Goal: Navigation & Orientation: Find specific page/section

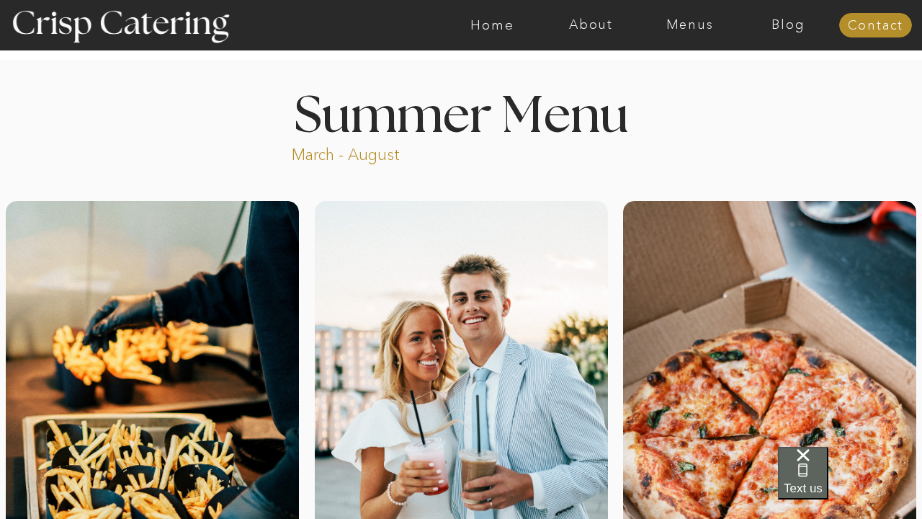
click at [823, 481] on span "Text us" at bounding box center [803, 488] width 39 height 14
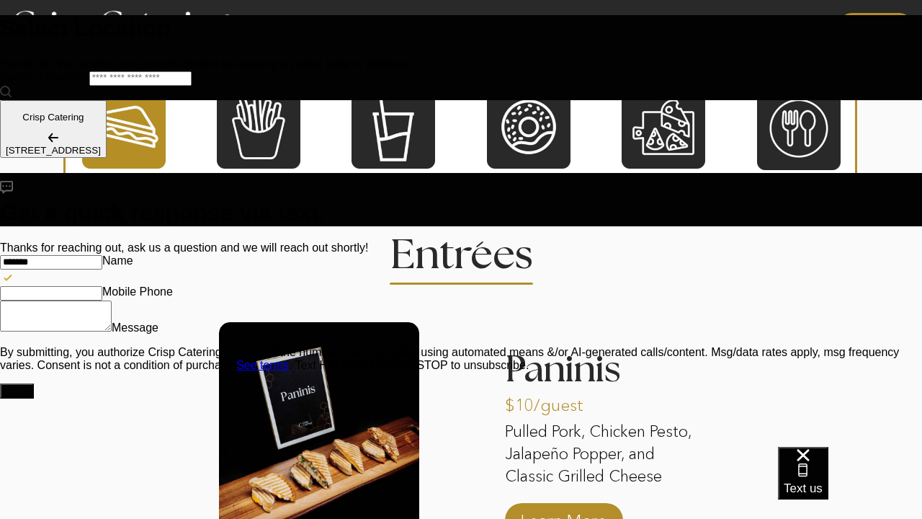
scroll to position [1317, 0]
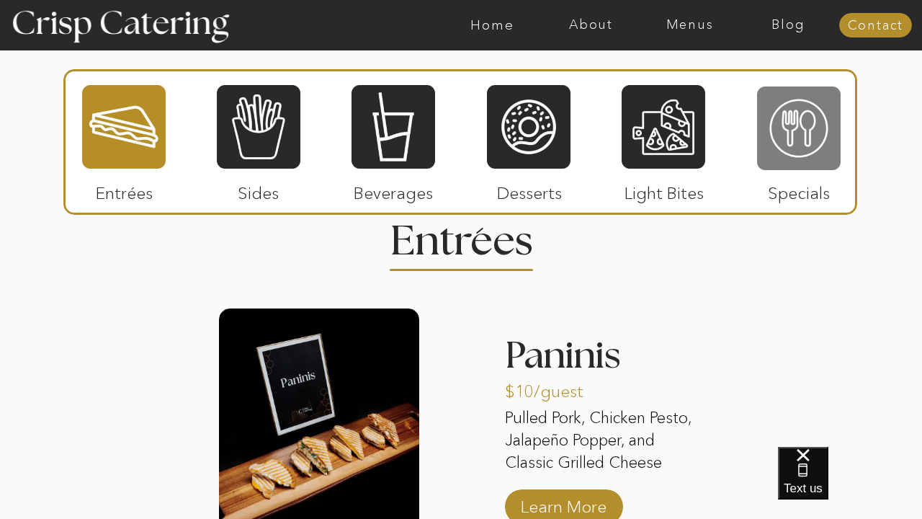
click at [783, 132] on div at bounding box center [799, 128] width 84 height 86
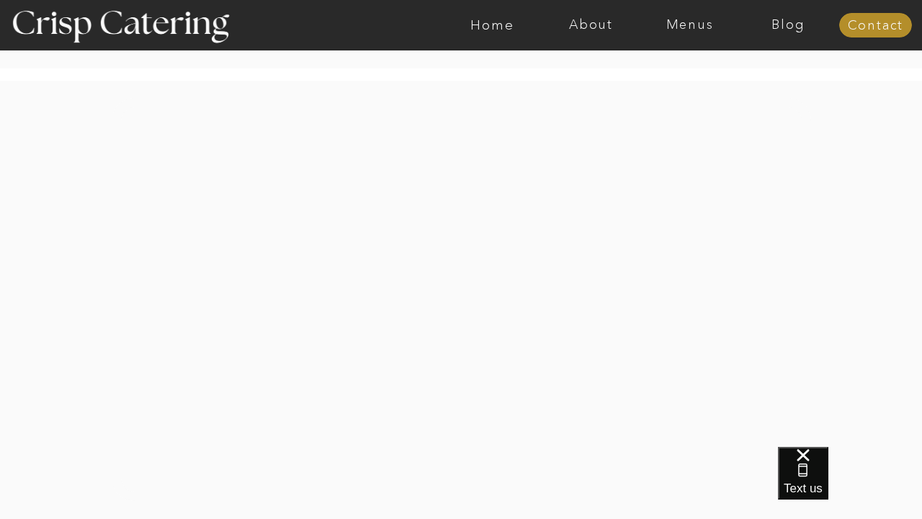
scroll to position [2210, 0]
click at [694, 28] on nav "Menus" at bounding box center [689, 25] width 99 height 14
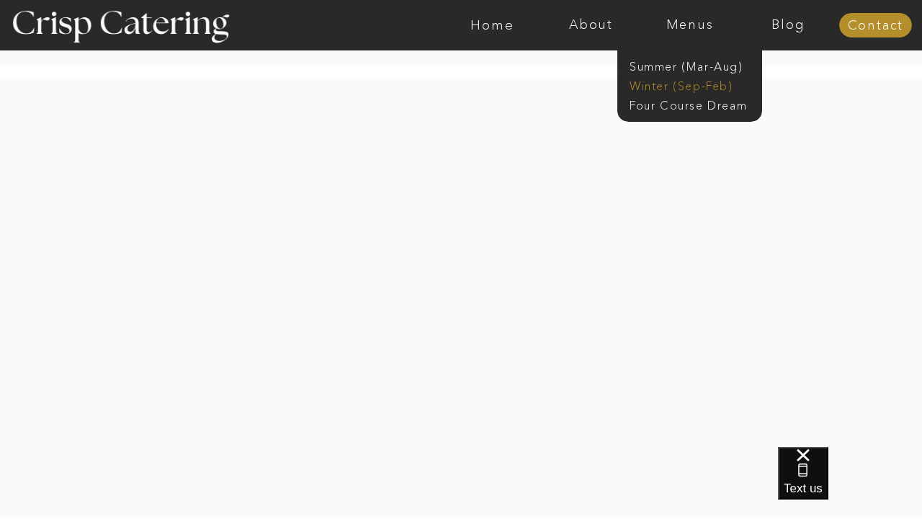
click at [663, 84] on nav "Winter (Sep-Feb)" at bounding box center [689, 85] width 118 height 14
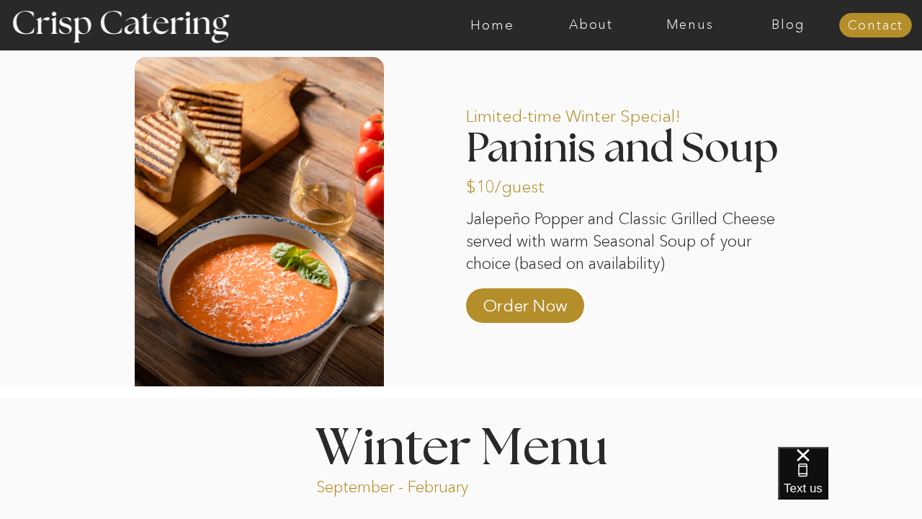
scroll to position [1216, 0]
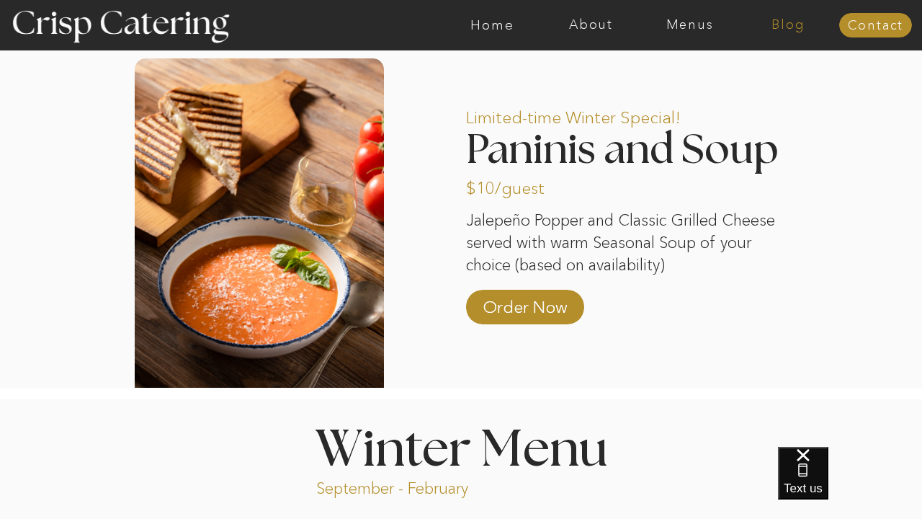
click at [787, 29] on nav "Blog" at bounding box center [788, 25] width 99 height 14
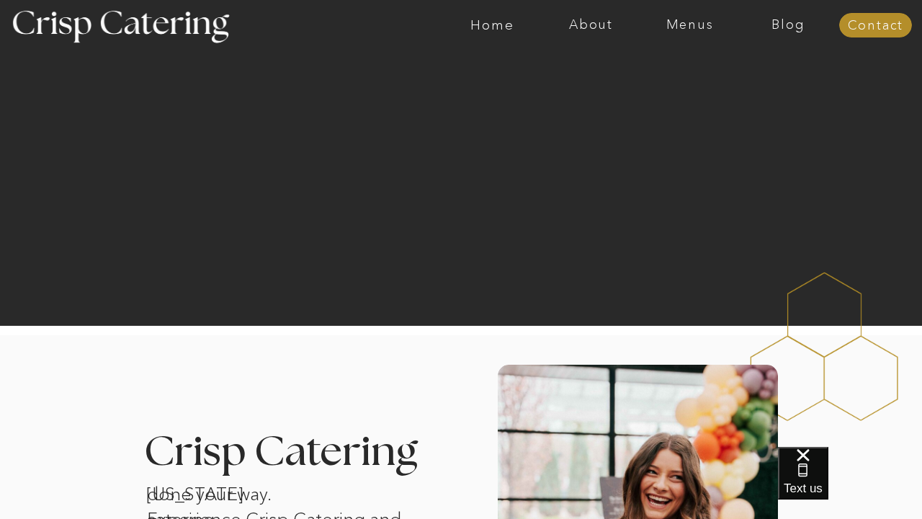
scroll to position [107, 0]
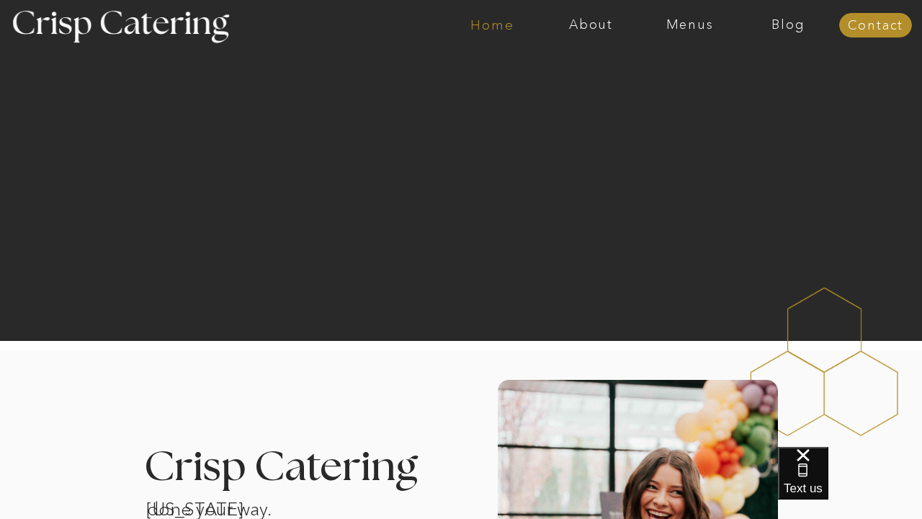
click at [494, 27] on nav "Home" at bounding box center [492, 25] width 99 height 14
click at [511, 26] on nav "Home" at bounding box center [492, 25] width 99 height 14
click at [490, 26] on nav "Home" at bounding box center [492, 25] width 99 height 14
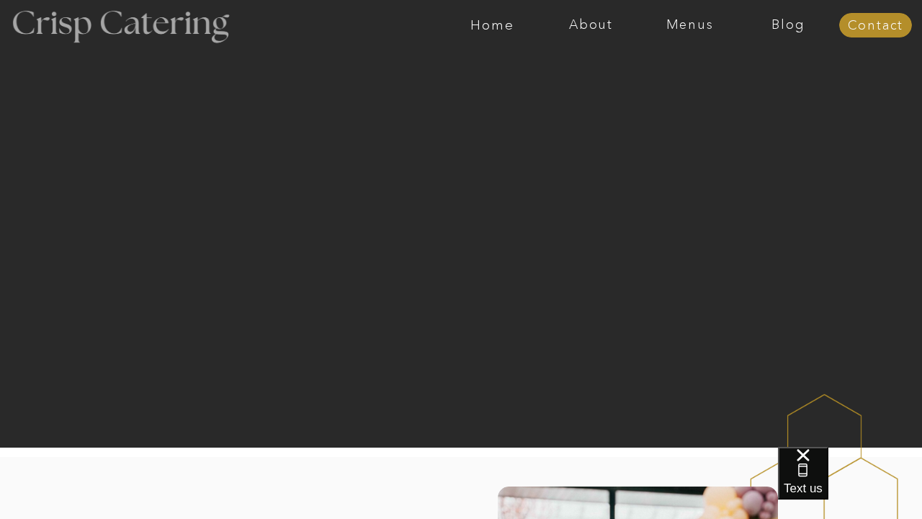
scroll to position [107, 0]
